Goal: Task Accomplishment & Management: Use online tool/utility

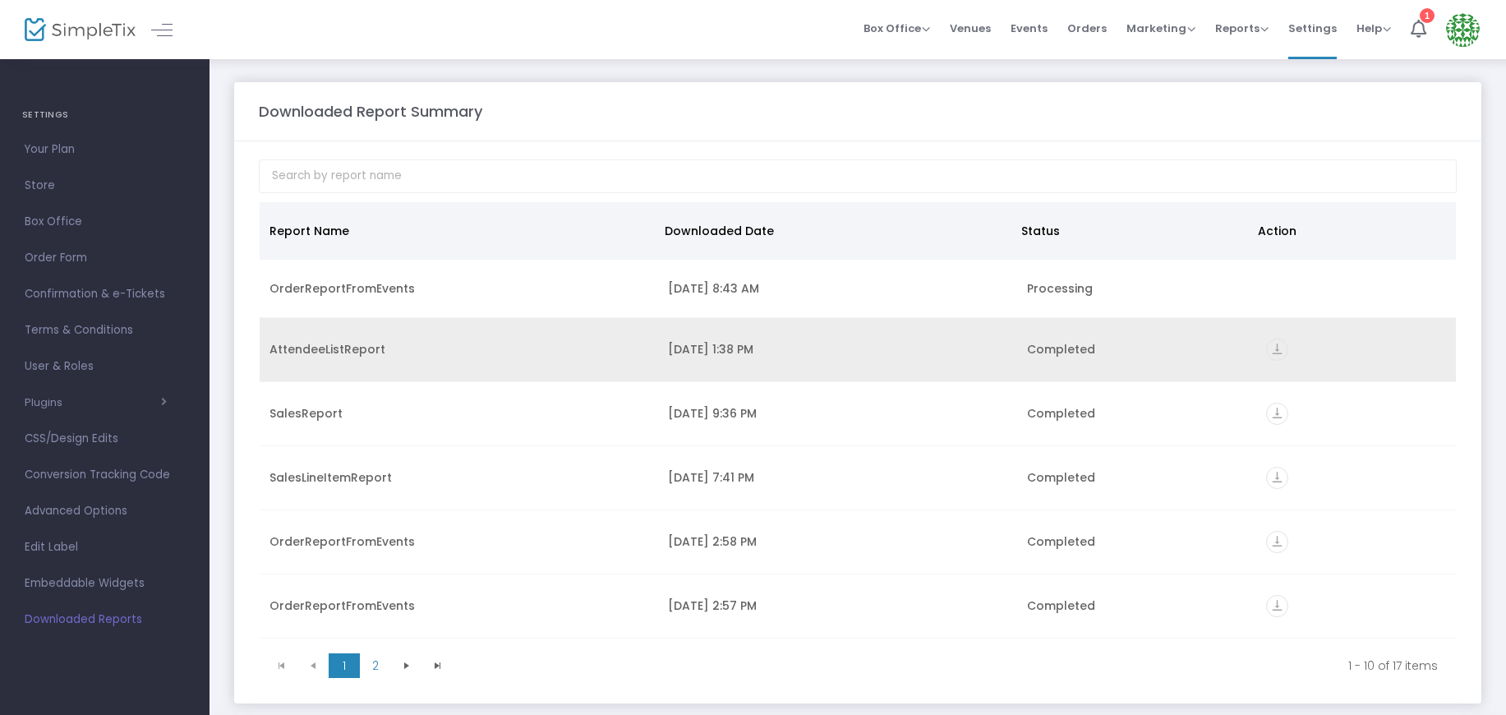
click at [1267, 347] on icon "vertical_align_bottom" at bounding box center [1277, 350] width 22 height 22
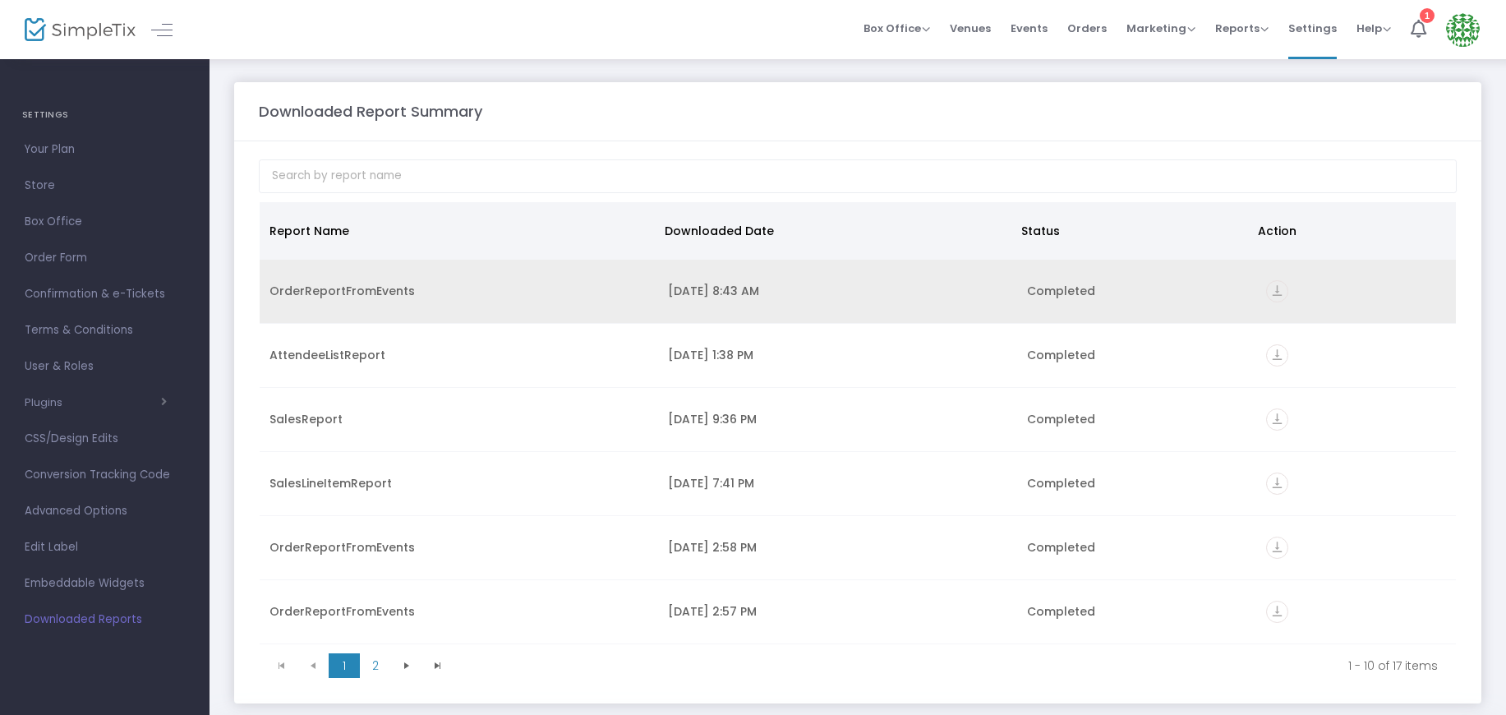
click at [1272, 293] on icon "vertical_align_bottom" at bounding box center [1277, 291] width 22 height 22
